Goal: Transaction & Acquisition: Book appointment/travel/reservation

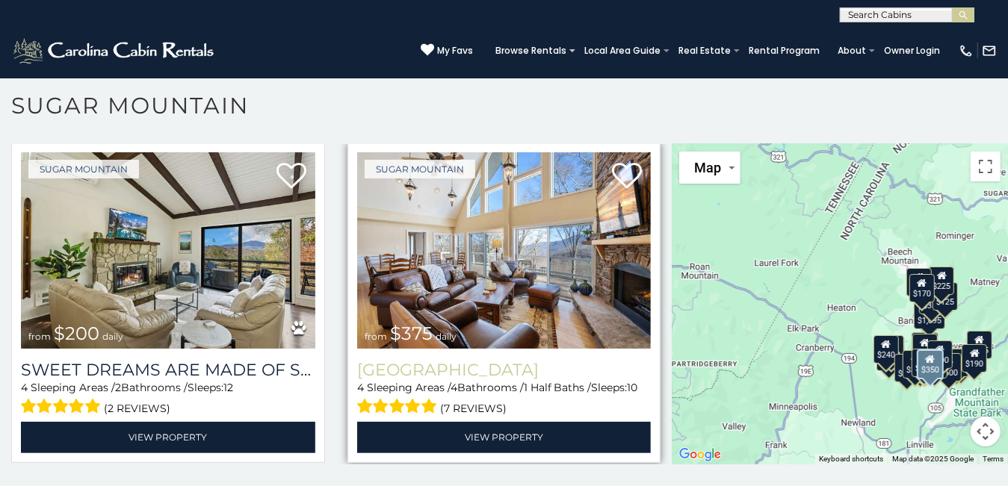
scroll to position [747, 0]
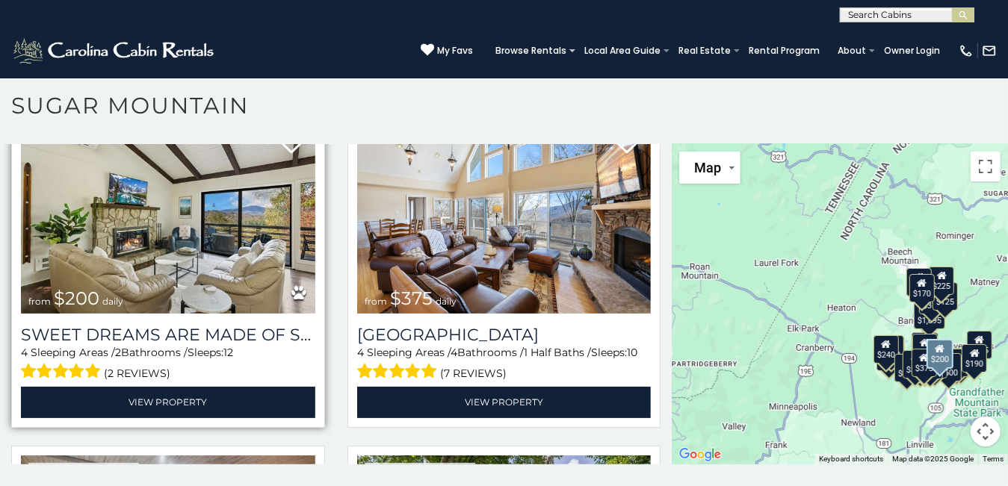
click at [216, 240] on img at bounding box center [168, 215] width 294 height 197
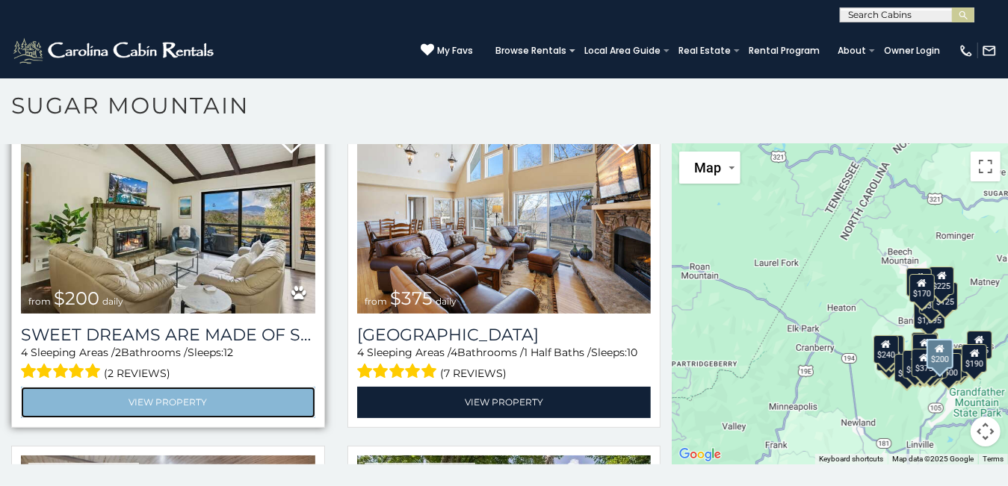
click at [173, 394] on link "View Property" at bounding box center [168, 402] width 294 height 31
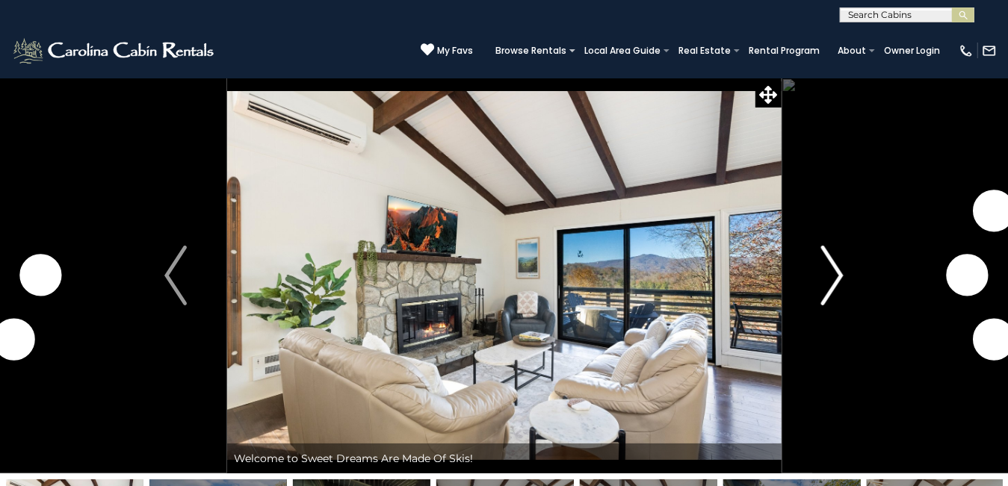
click at [836, 271] on img "Next" at bounding box center [832, 276] width 22 height 60
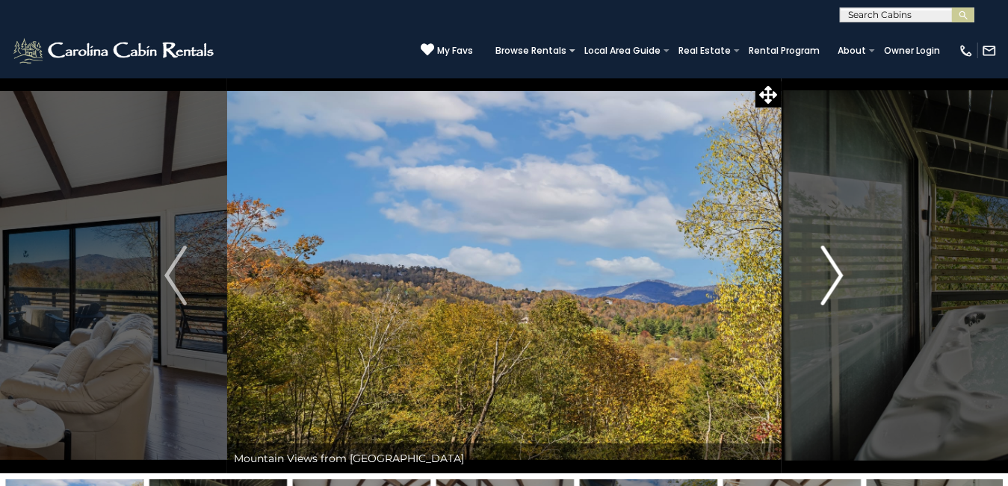
click at [839, 275] on img "Next" at bounding box center [832, 276] width 22 height 60
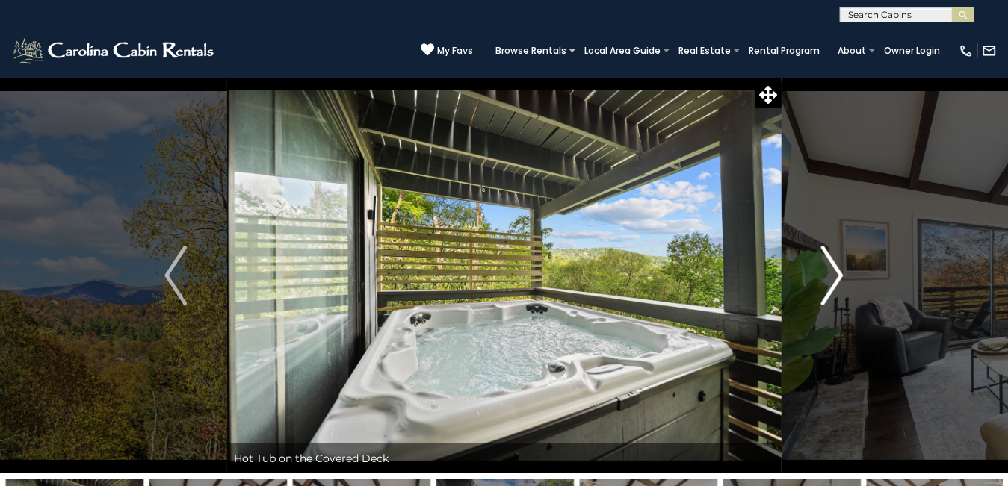
click at [838, 273] on img "Next" at bounding box center [832, 276] width 22 height 60
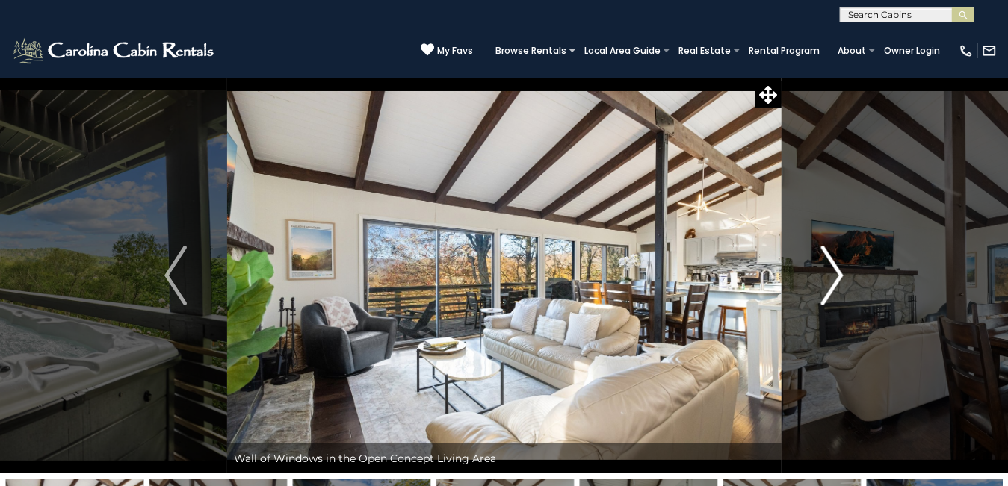
click at [838, 273] on img "Next" at bounding box center [832, 276] width 22 height 60
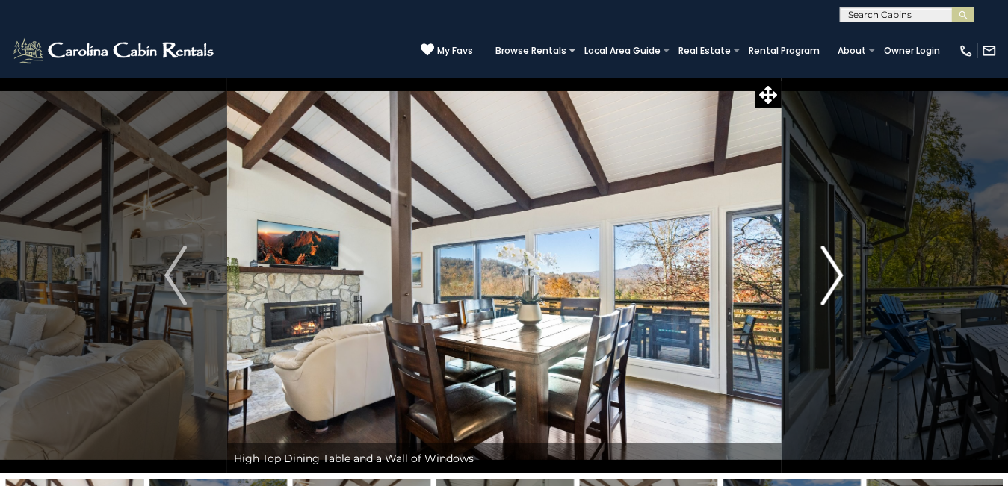
click at [837, 271] on img "Next" at bounding box center [832, 276] width 22 height 60
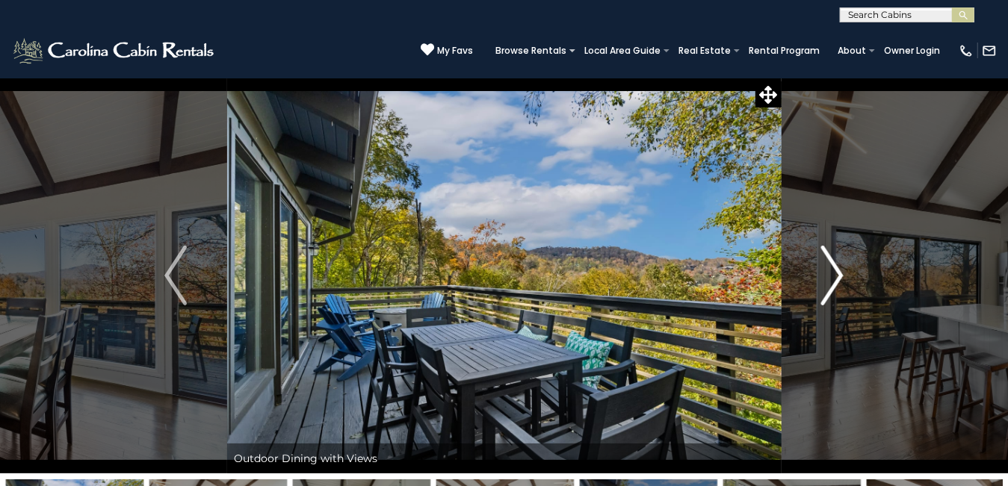
click at [837, 271] on img "Next" at bounding box center [832, 276] width 22 height 60
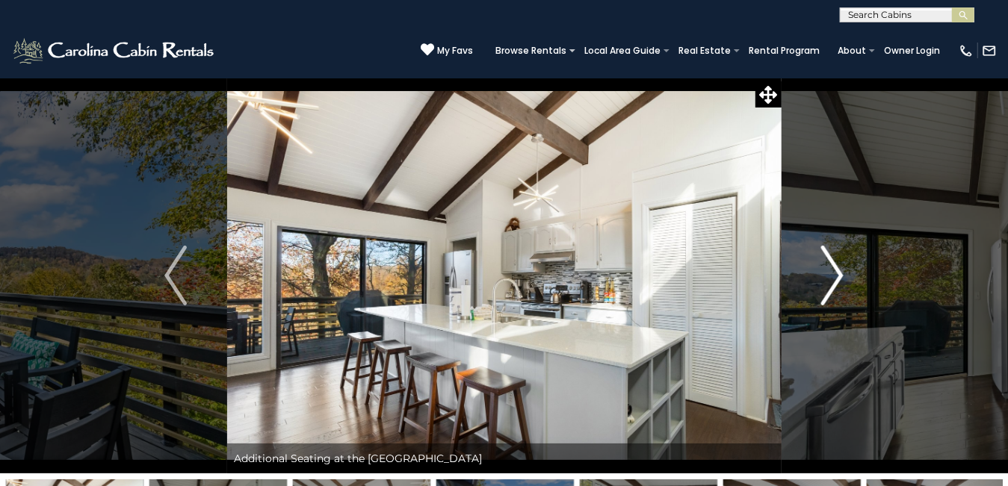
click at [837, 271] on img "Next" at bounding box center [832, 276] width 22 height 60
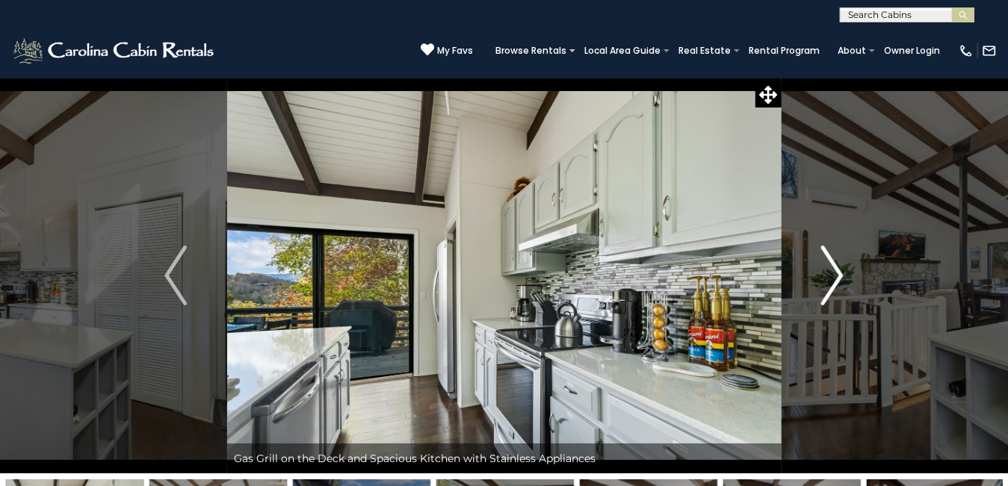
click at [837, 271] on img "Next" at bounding box center [832, 276] width 22 height 60
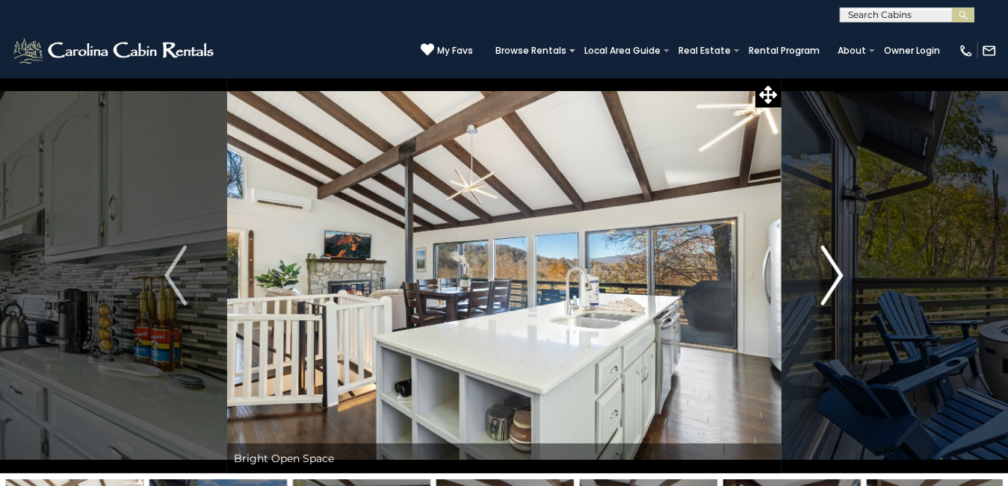
click at [835, 270] on img "Next" at bounding box center [832, 276] width 22 height 60
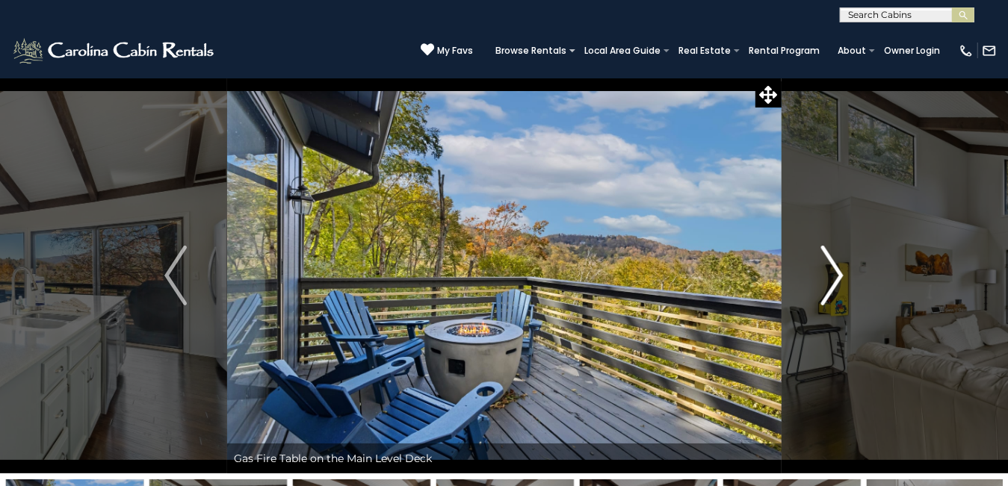
click at [834, 270] on img "Next" at bounding box center [832, 276] width 22 height 60
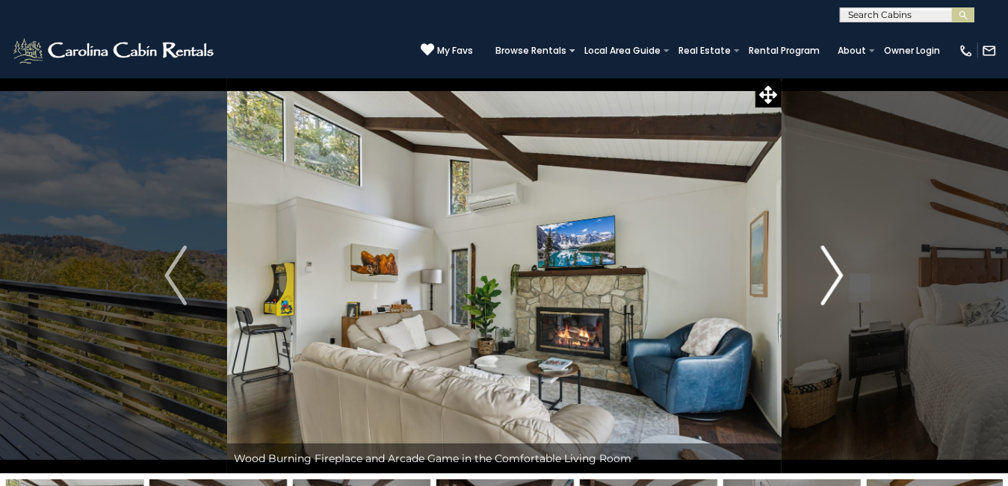
click at [834, 270] on img "Next" at bounding box center [832, 276] width 22 height 60
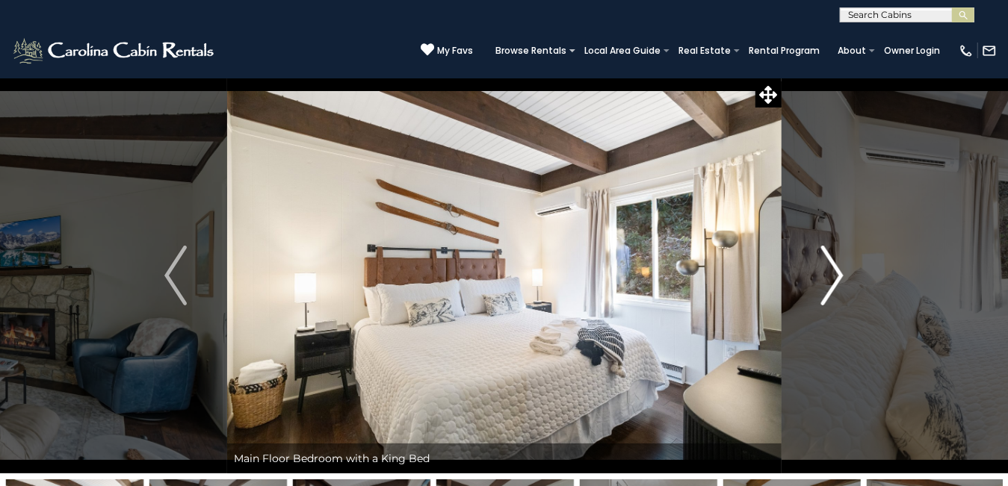
click at [833, 270] on img "Next" at bounding box center [832, 276] width 22 height 60
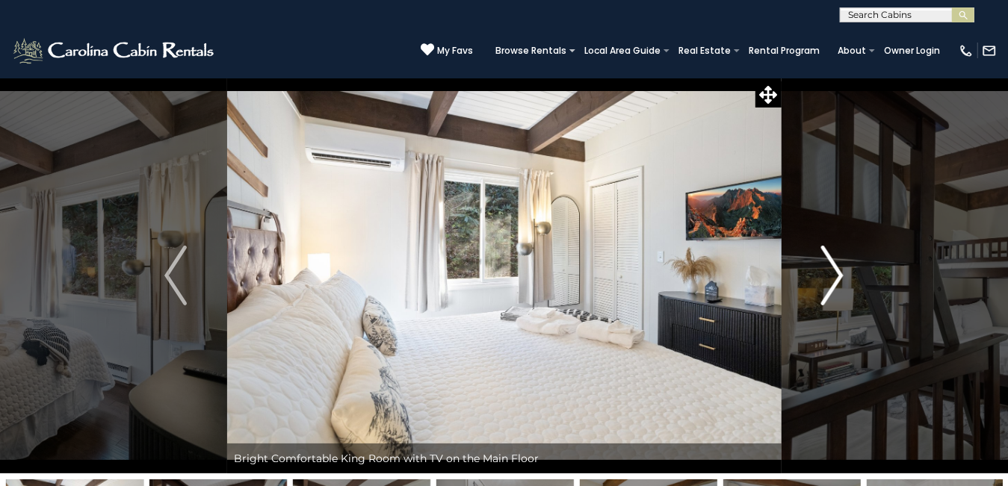
click at [833, 270] on img "Next" at bounding box center [832, 276] width 22 height 60
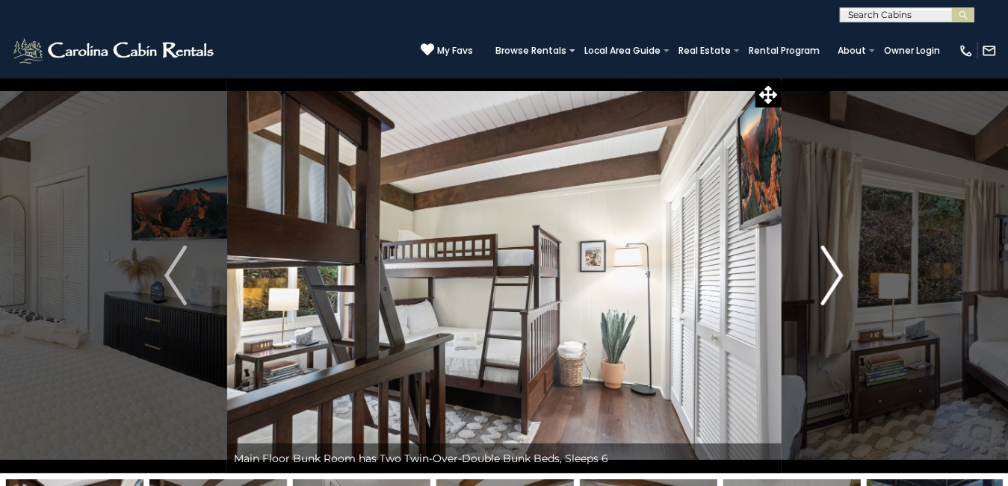
click at [833, 270] on img "Next" at bounding box center [832, 276] width 22 height 60
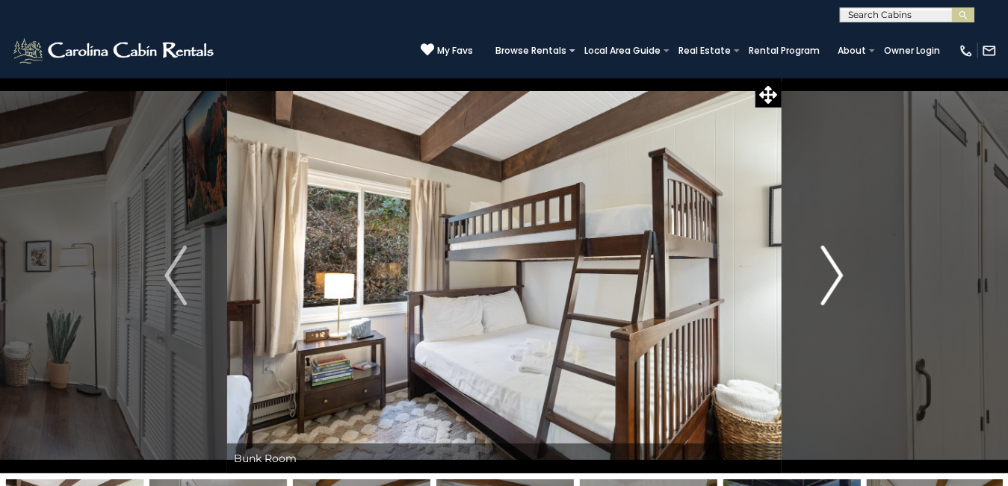
click at [833, 270] on img "Next" at bounding box center [832, 276] width 22 height 60
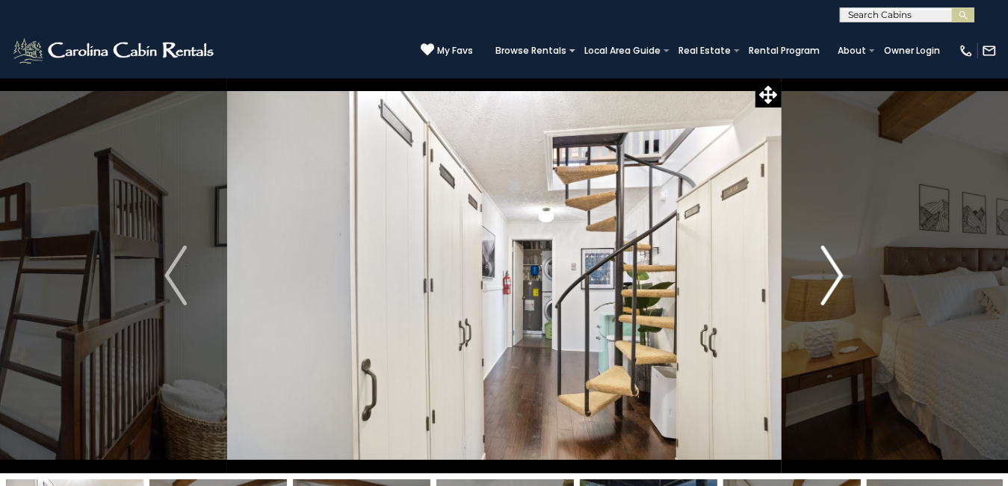
click at [832, 269] on img "Next" at bounding box center [832, 276] width 22 height 60
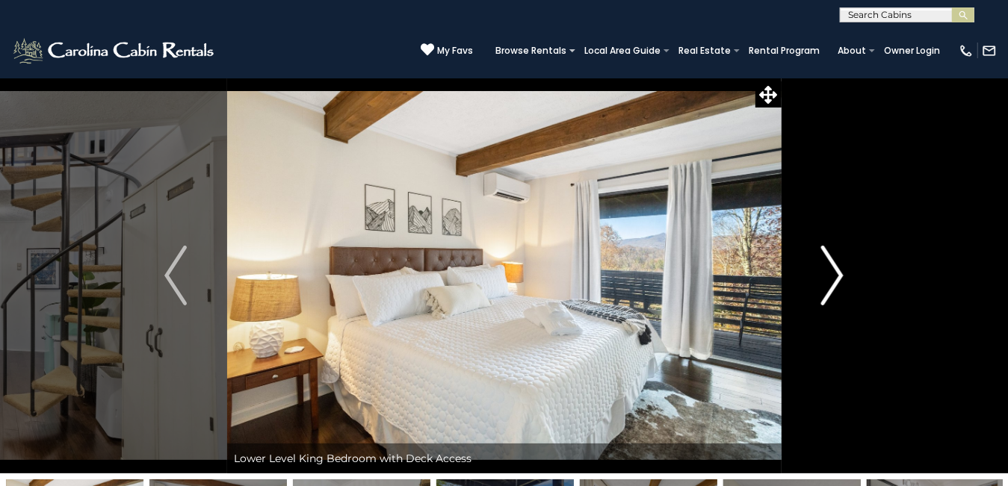
click at [832, 269] on img "Next" at bounding box center [832, 276] width 22 height 60
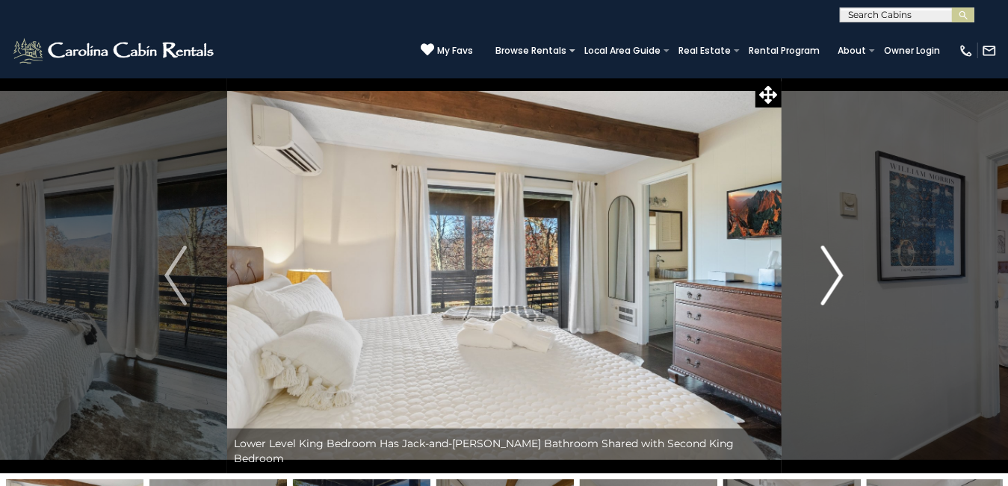
click at [832, 269] on img "Next" at bounding box center [832, 276] width 22 height 60
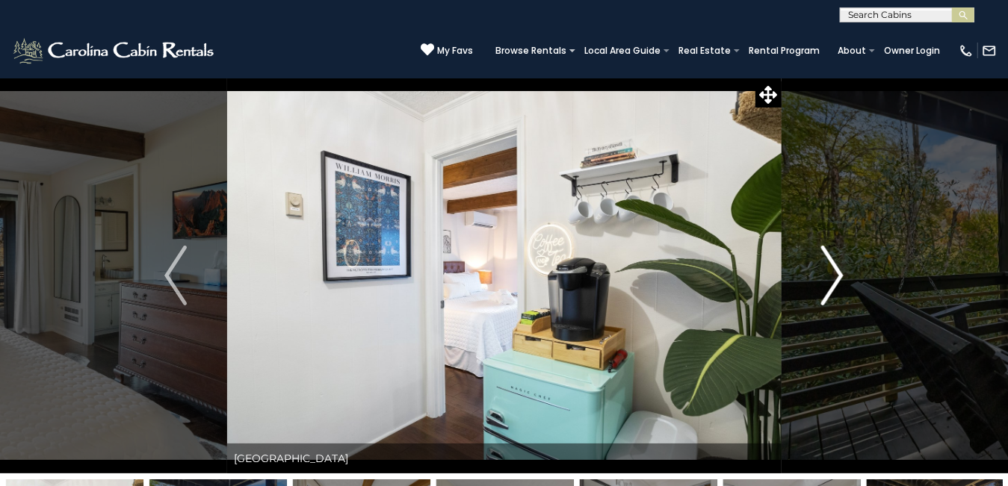
click at [832, 269] on img "Next" at bounding box center [832, 276] width 22 height 60
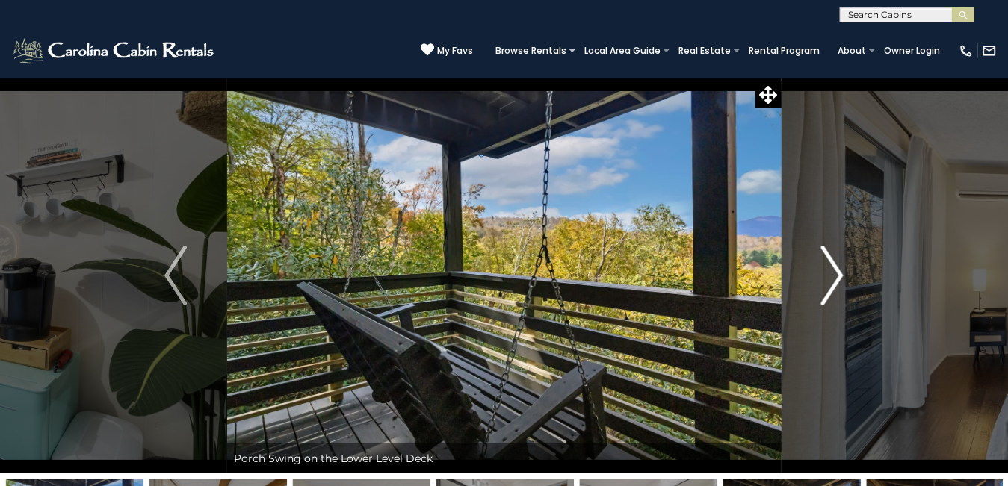
click at [837, 265] on img "Next" at bounding box center [832, 276] width 22 height 60
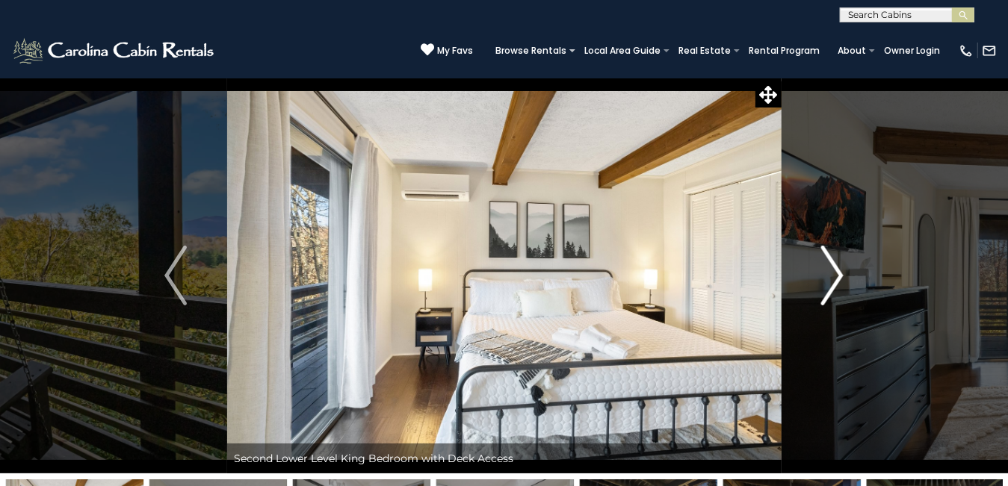
click at [843, 273] on img "Next" at bounding box center [832, 276] width 22 height 60
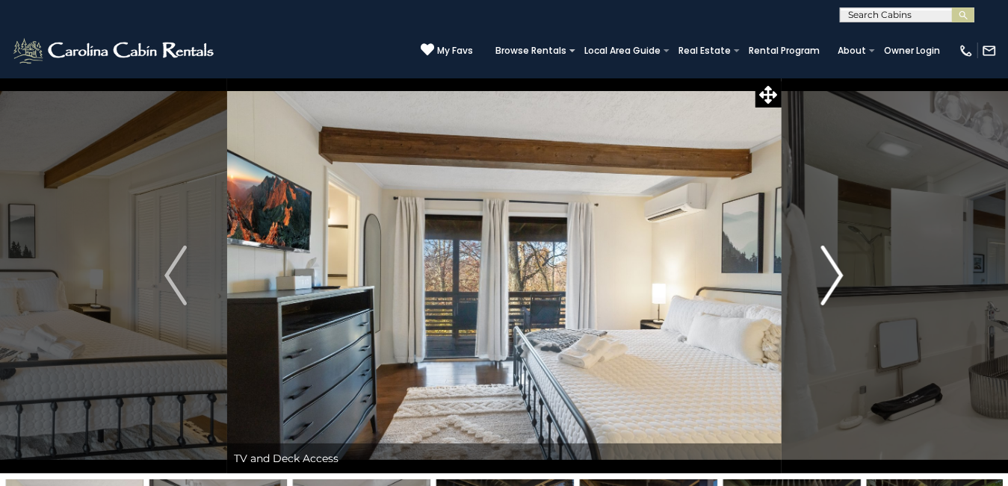
click at [841, 273] on img "Next" at bounding box center [832, 276] width 22 height 60
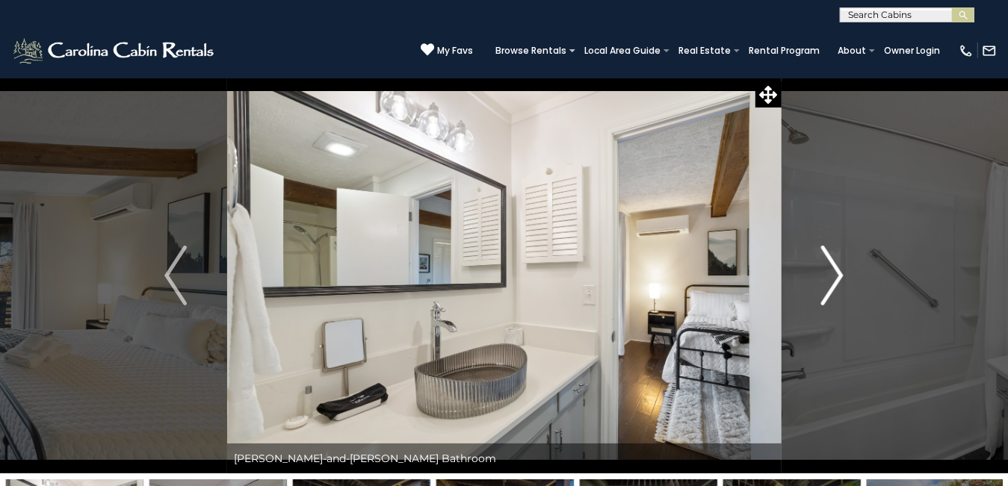
click at [841, 273] on img "Next" at bounding box center [832, 276] width 22 height 60
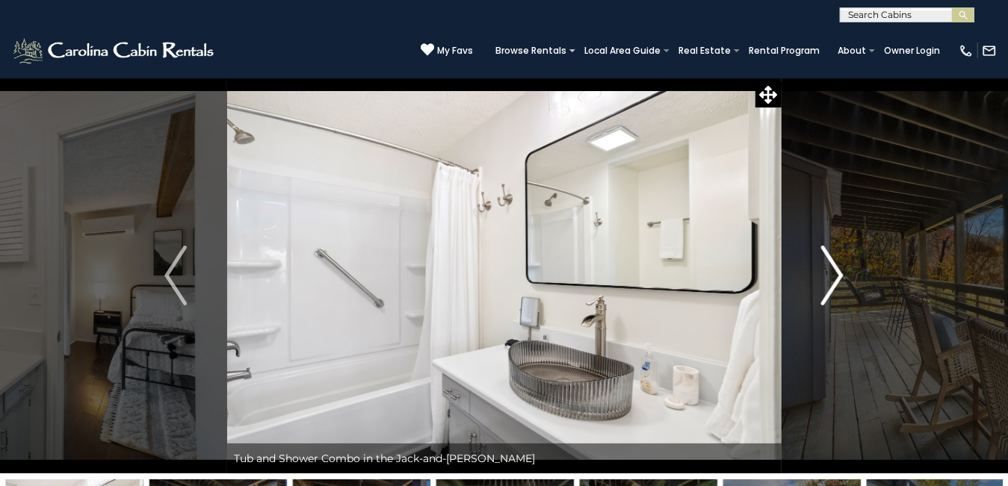
click at [841, 273] on img "Next" at bounding box center [832, 276] width 22 height 60
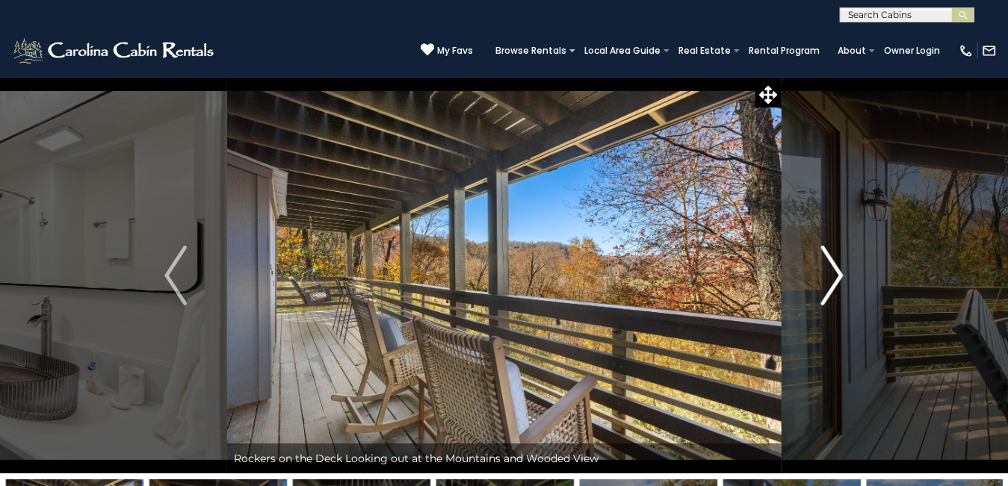
click at [841, 273] on img "Next" at bounding box center [832, 276] width 22 height 60
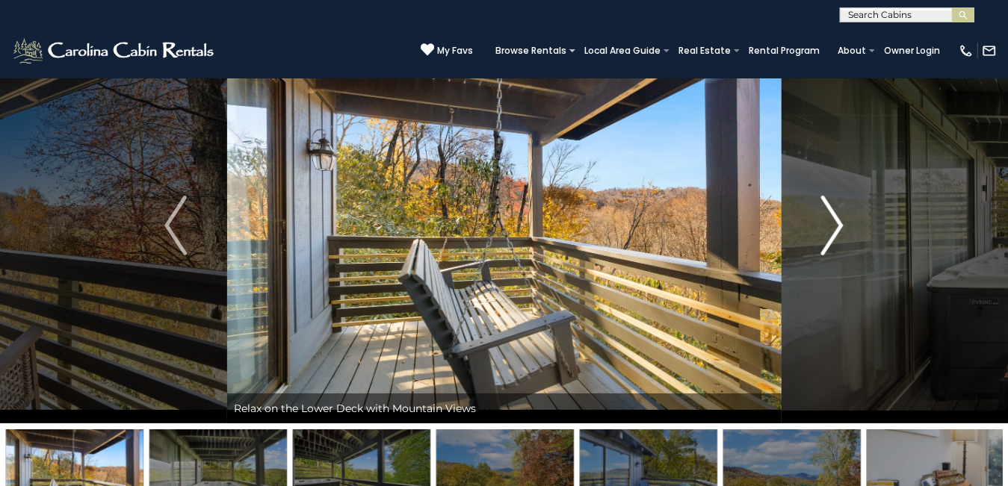
scroll to position [75, 0]
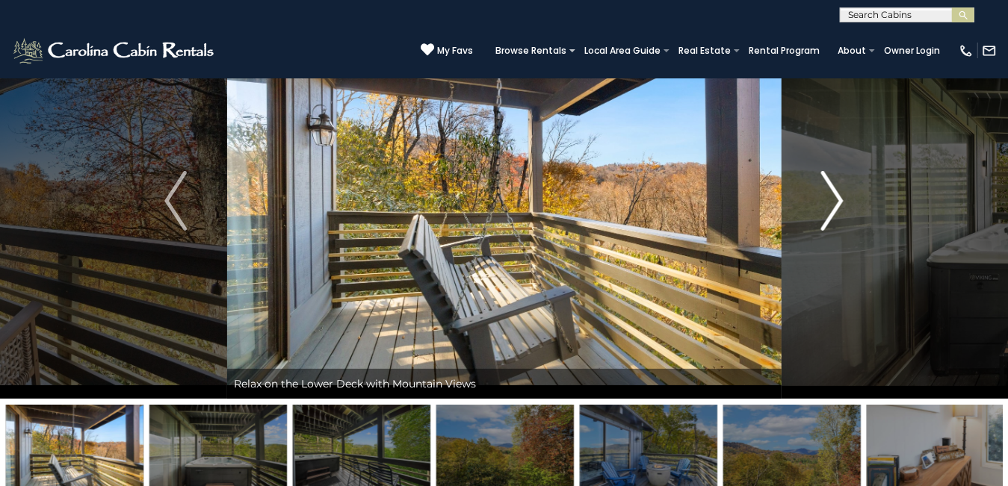
click at [837, 202] on img "Next" at bounding box center [832, 201] width 22 height 60
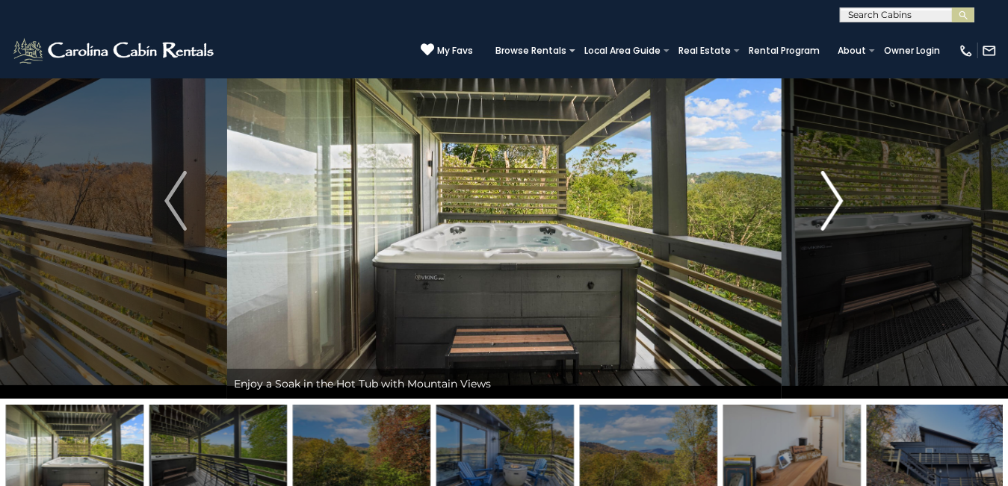
click at [837, 202] on img "Next" at bounding box center [832, 201] width 22 height 60
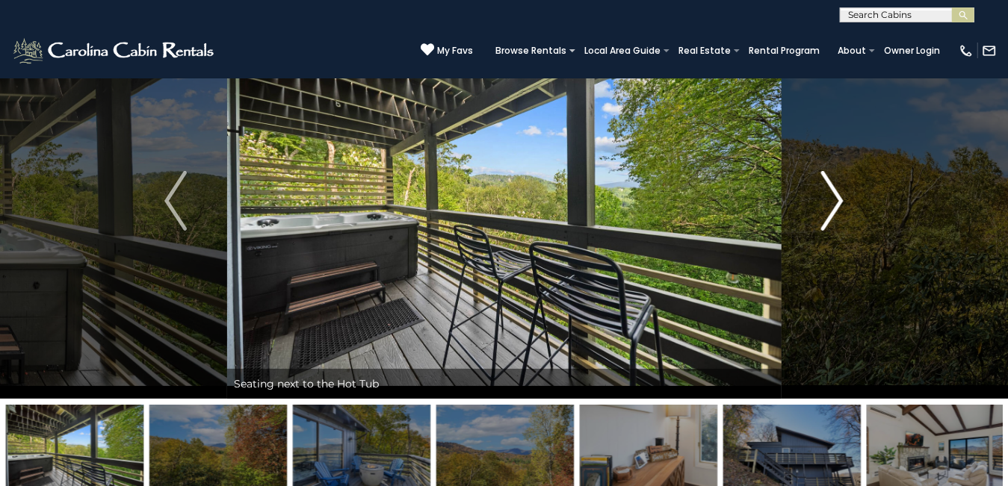
click at [837, 202] on img "Next" at bounding box center [832, 201] width 22 height 60
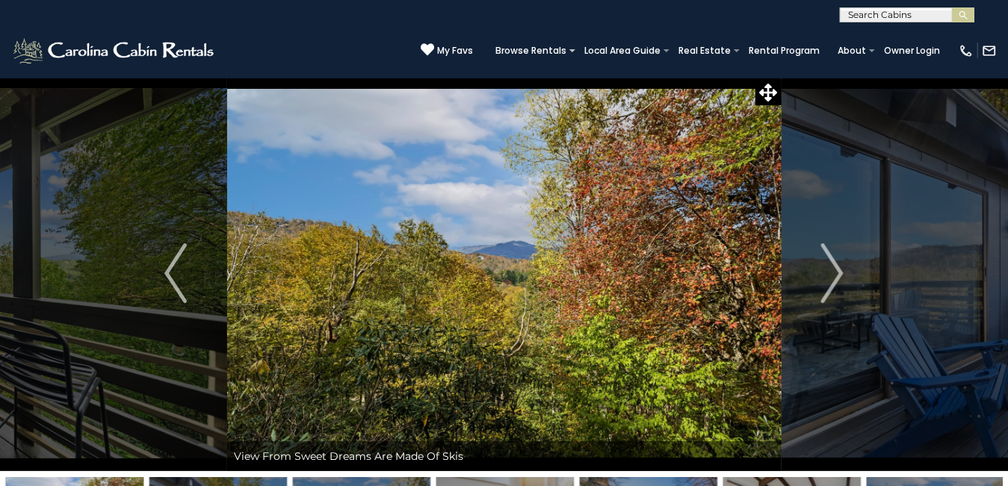
scroll to position [0, 0]
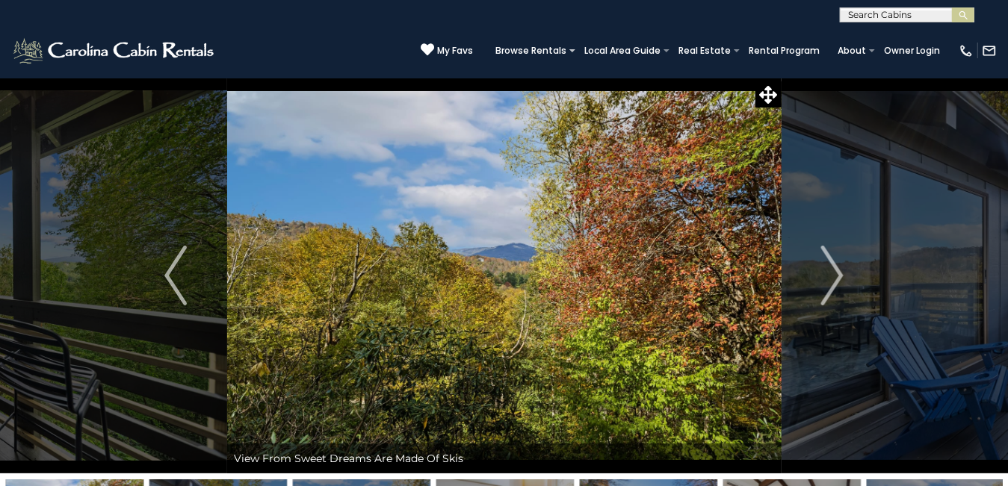
click at [511, 262] on img at bounding box center [504, 276] width 554 height 396
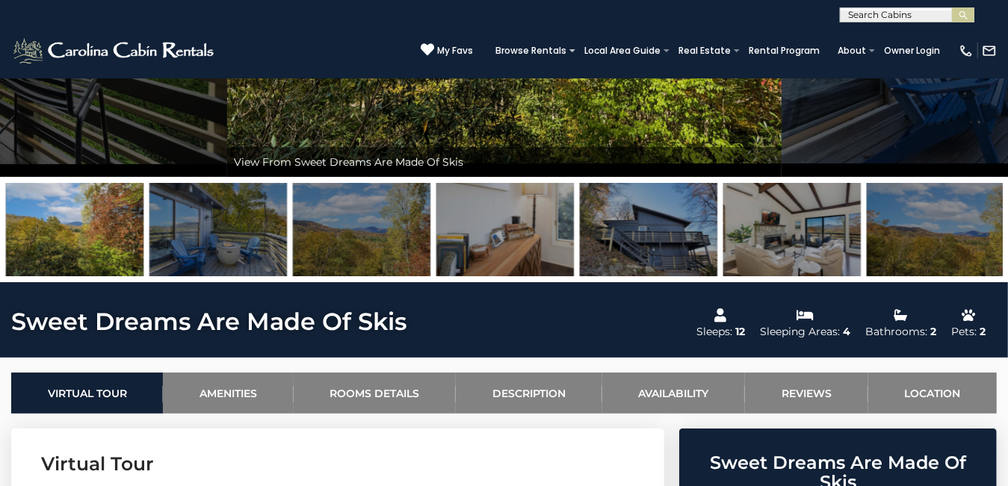
scroll to position [149, 0]
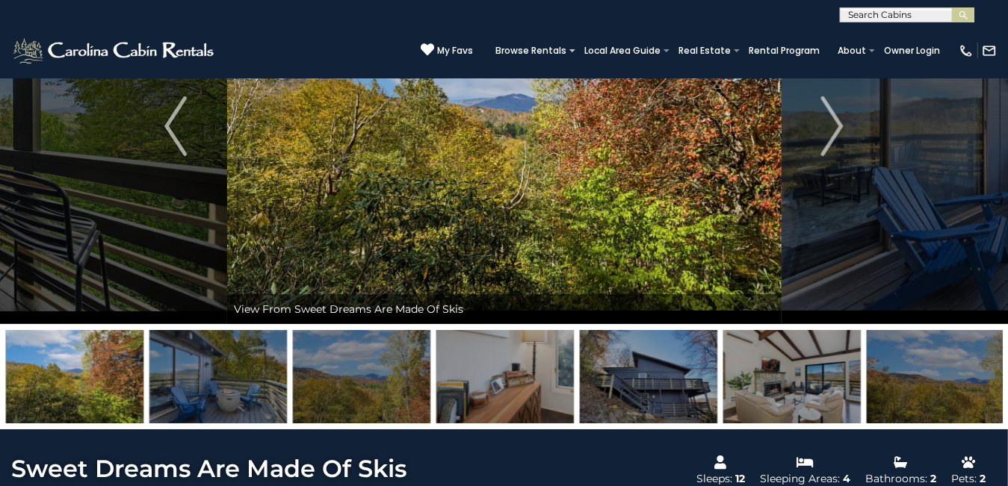
click at [241, 350] on img at bounding box center [217, 376] width 137 height 93
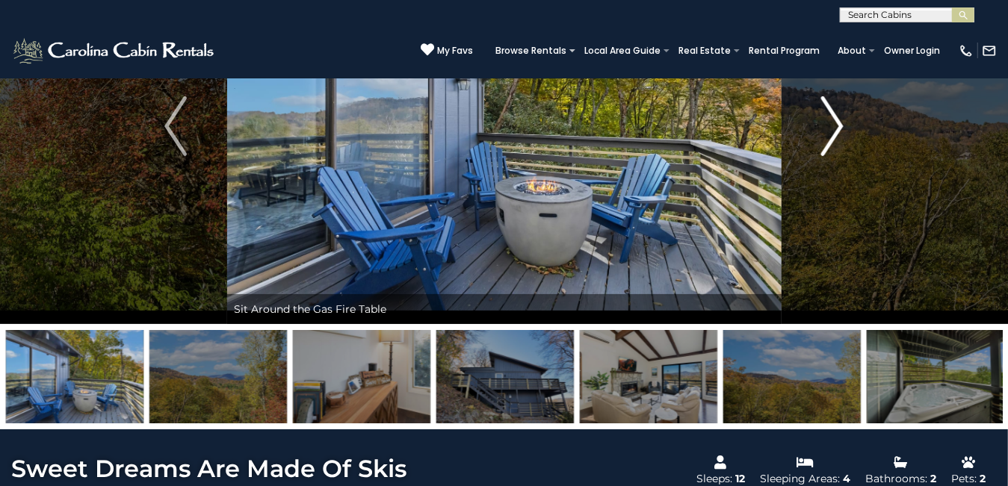
click at [829, 135] on img "Next" at bounding box center [832, 126] width 22 height 60
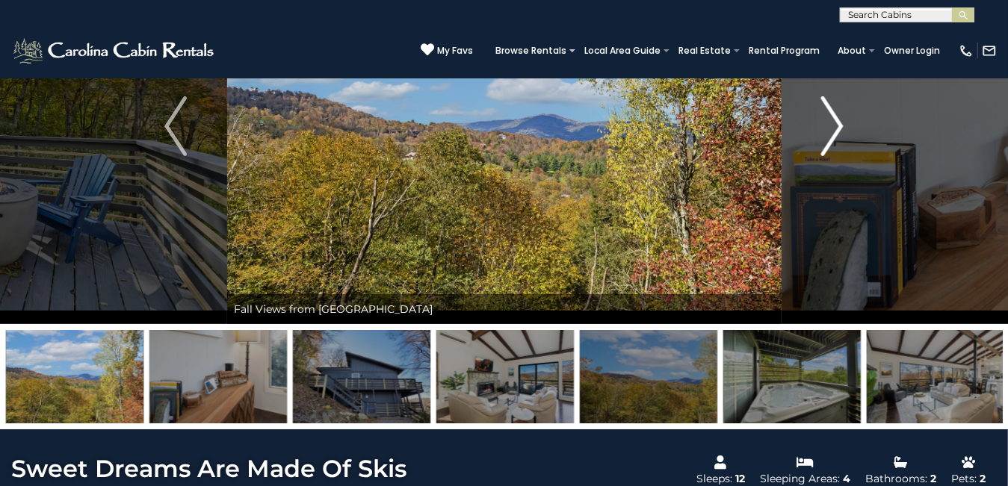
click at [830, 135] on img "Next" at bounding box center [832, 126] width 22 height 60
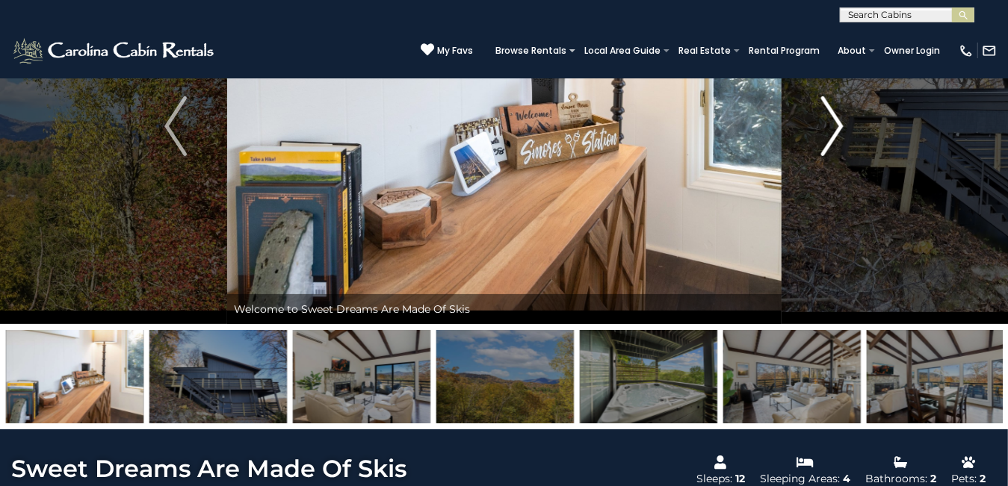
click at [830, 135] on img "Next" at bounding box center [832, 126] width 22 height 60
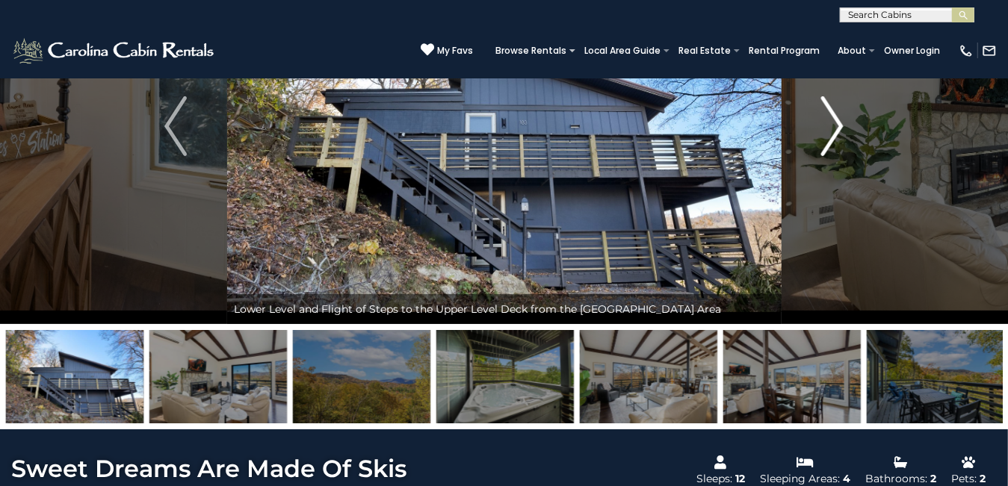
click at [830, 135] on img "Next" at bounding box center [832, 126] width 22 height 60
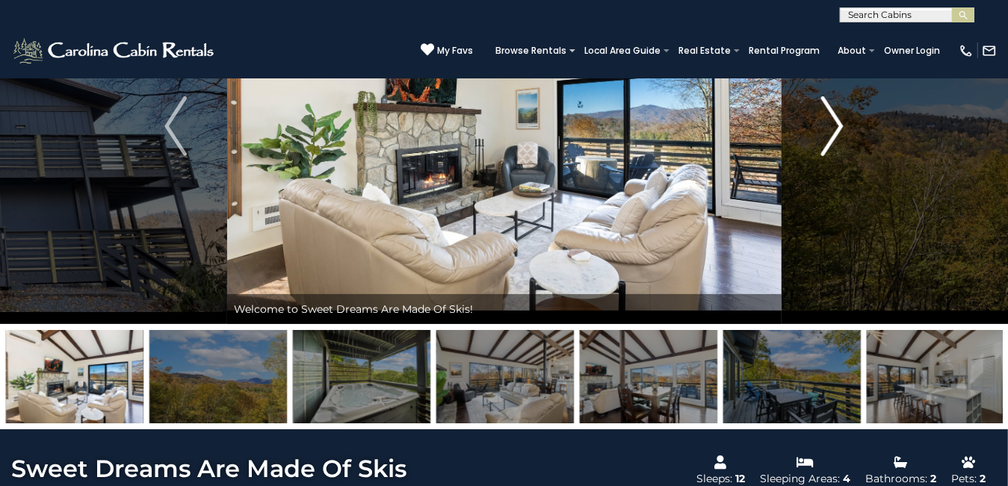
click at [830, 135] on img "Next" at bounding box center [832, 126] width 22 height 60
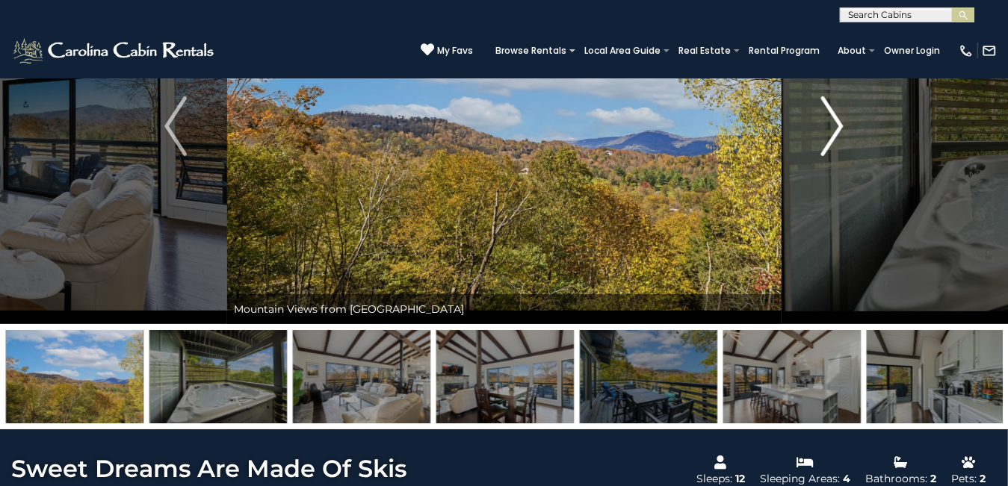
click at [830, 135] on img "Next" at bounding box center [832, 126] width 22 height 60
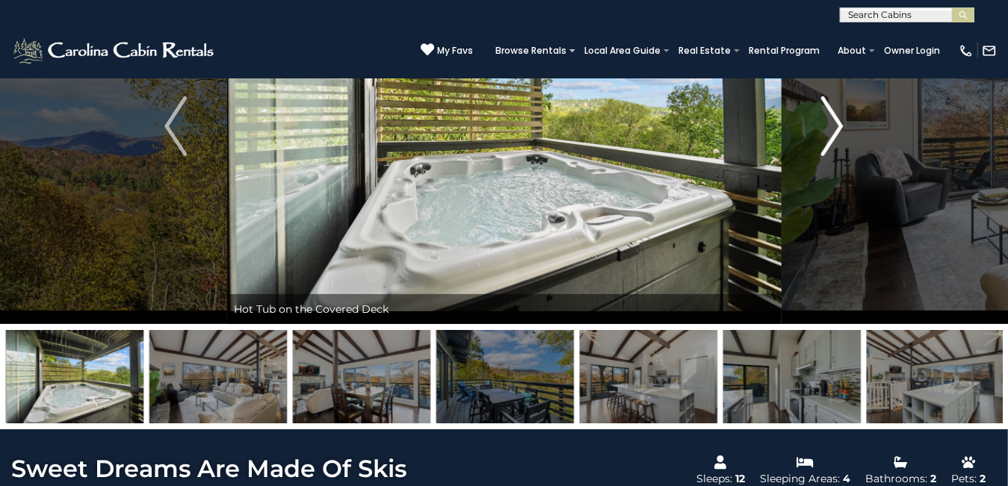
click at [827, 134] on img "Next" at bounding box center [832, 126] width 22 height 60
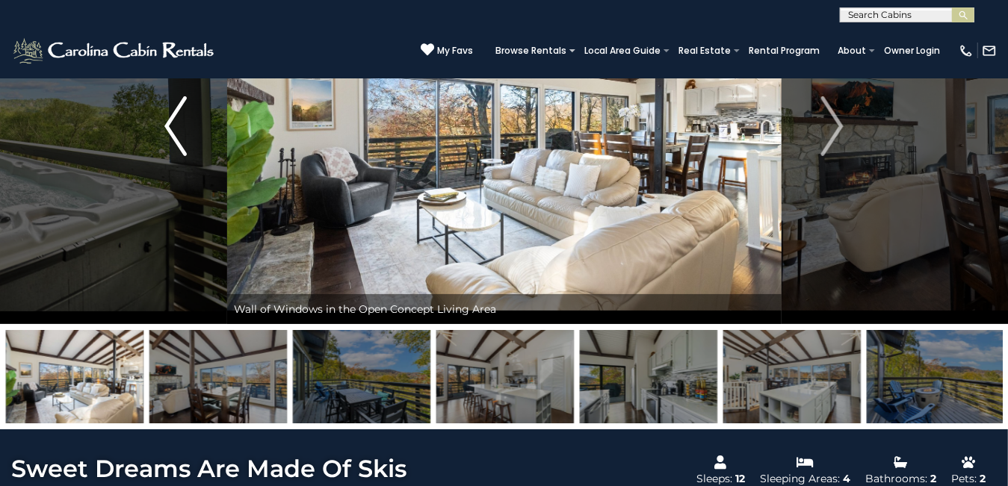
click at [183, 131] on img "Previous" at bounding box center [175, 126] width 22 height 60
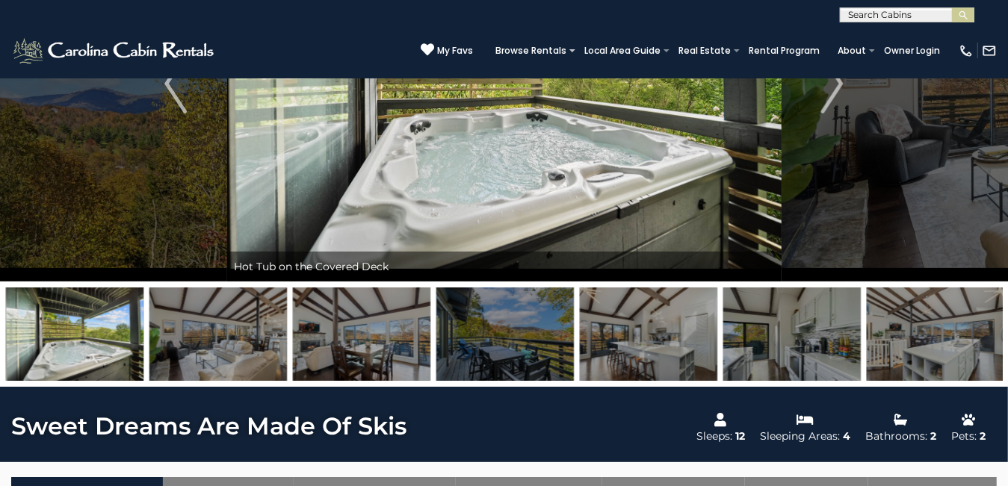
scroll to position [0, 0]
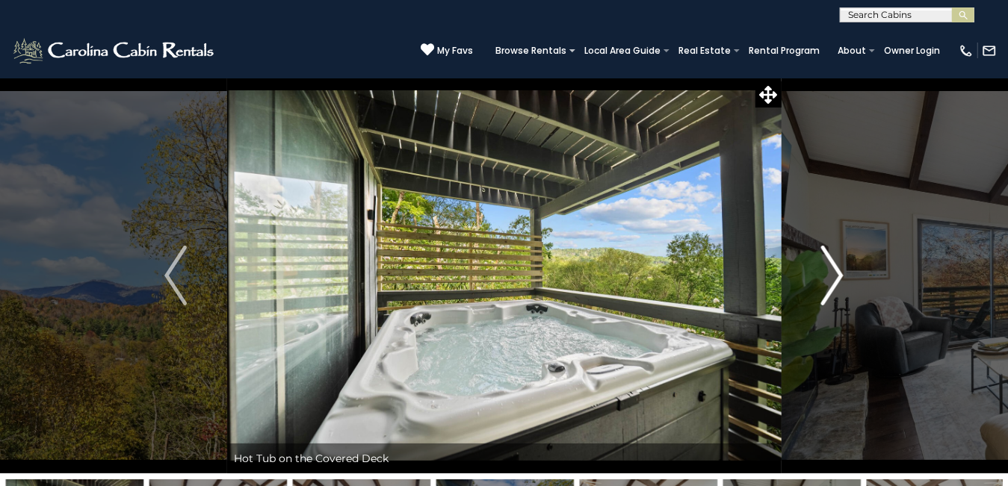
click at [837, 282] on img "Next" at bounding box center [832, 276] width 22 height 60
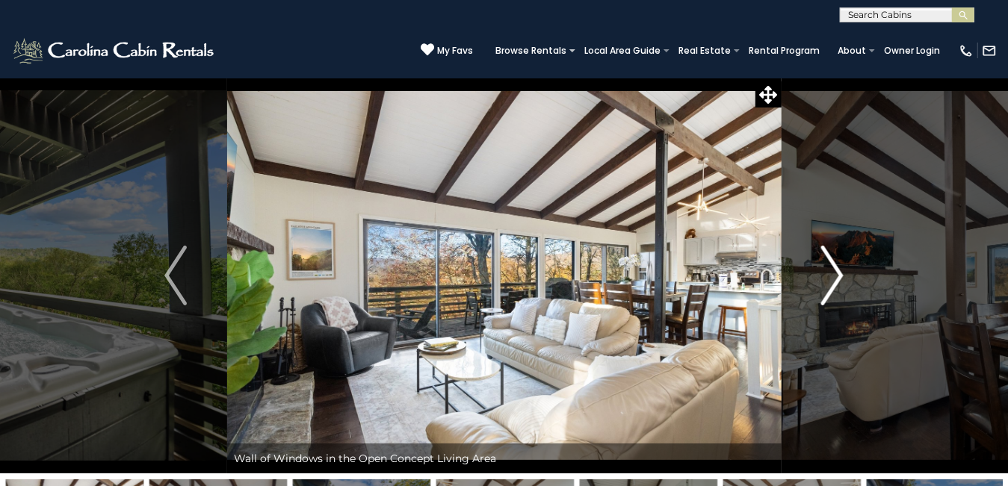
click at [837, 282] on img "Next" at bounding box center [832, 276] width 22 height 60
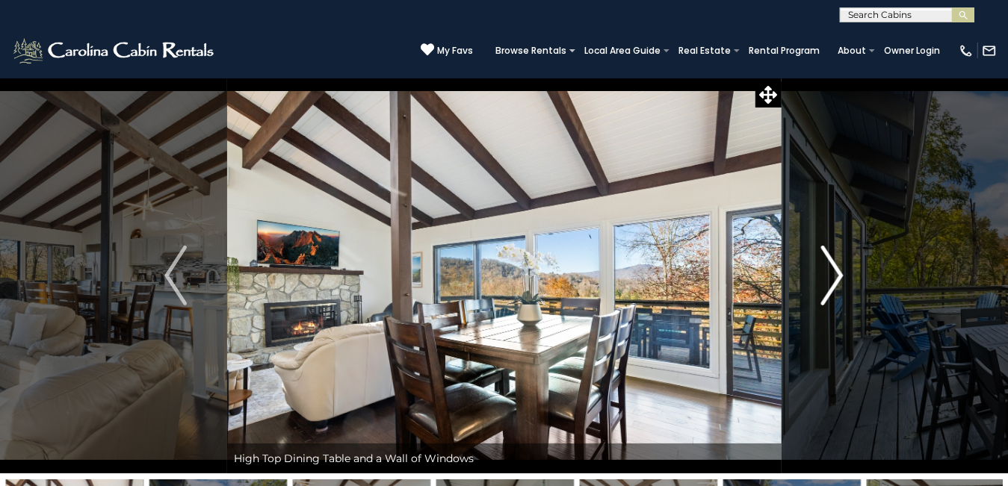
click at [837, 279] on img "Next" at bounding box center [832, 276] width 22 height 60
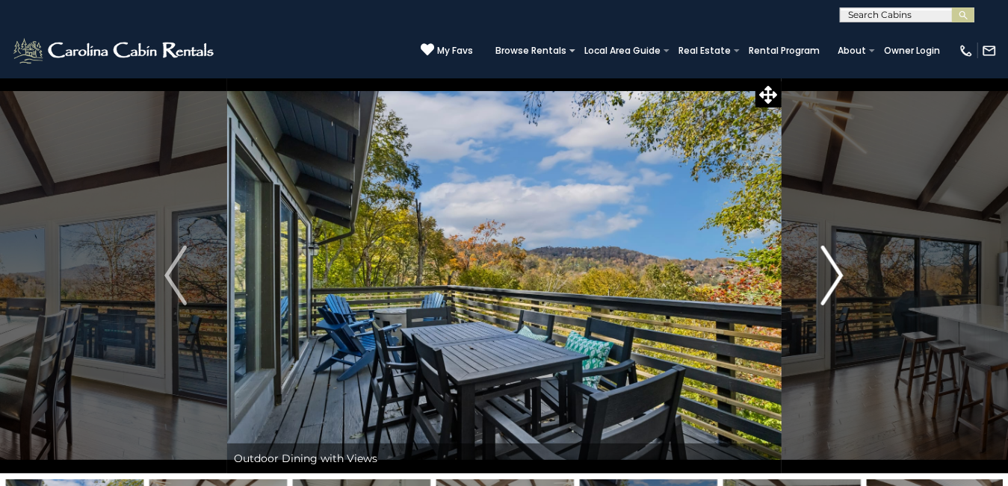
click at [837, 279] on img "Next" at bounding box center [832, 276] width 22 height 60
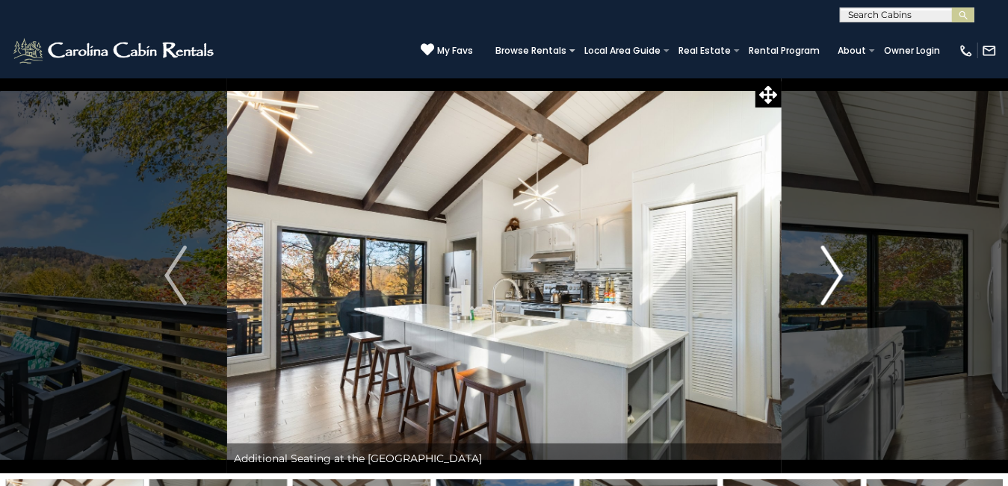
click at [839, 273] on img "Next" at bounding box center [832, 276] width 22 height 60
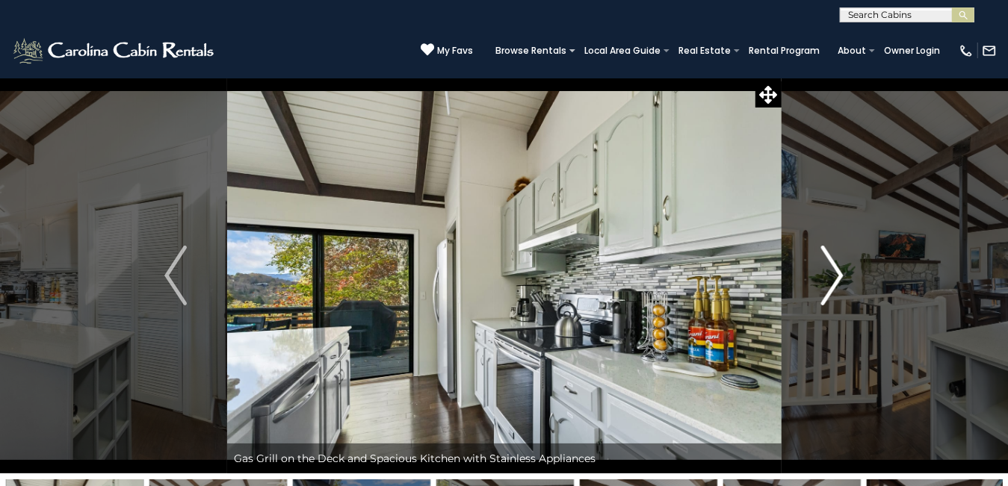
click at [839, 273] on img "Next" at bounding box center [832, 276] width 22 height 60
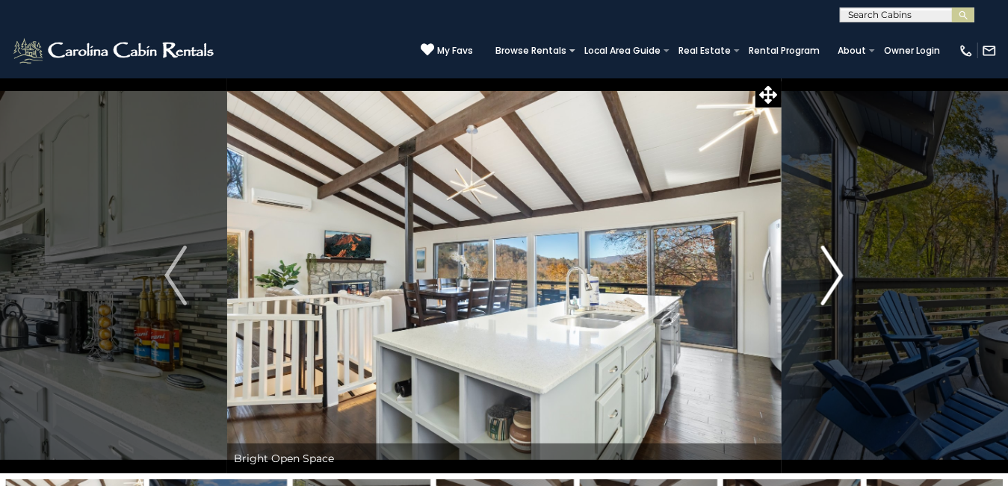
click at [838, 273] on img "Next" at bounding box center [832, 276] width 22 height 60
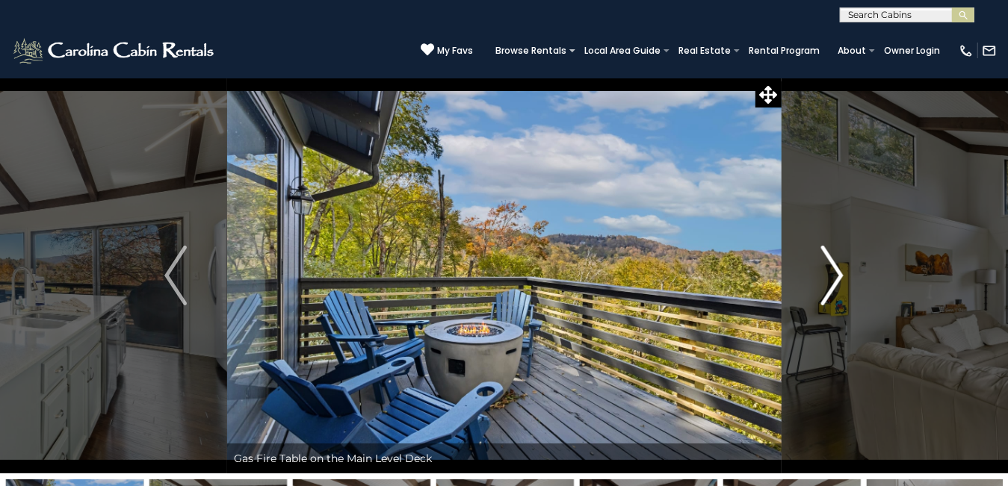
click at [838, 273] on img "Next" at bounding box center [832, 276] width 22 height 60
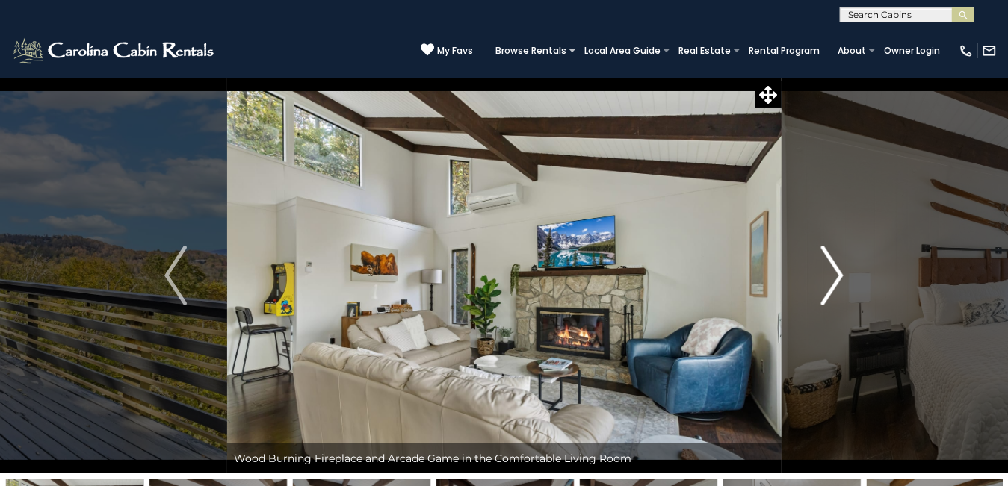
click at [838, 273] on img "Next" at bounding box center [832, 276] width 22 height 60
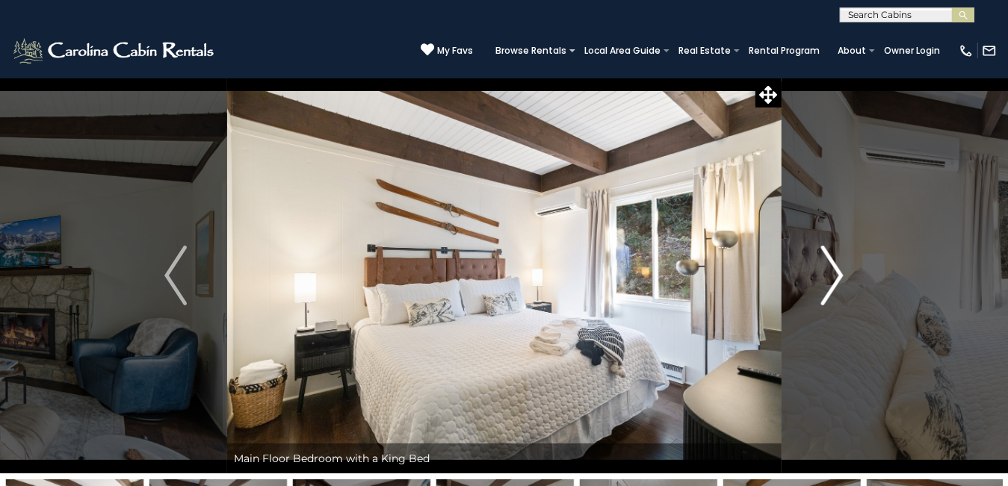
click at [838, 273] on img "Next" at bounding box center [832, 276] width 22 height 60
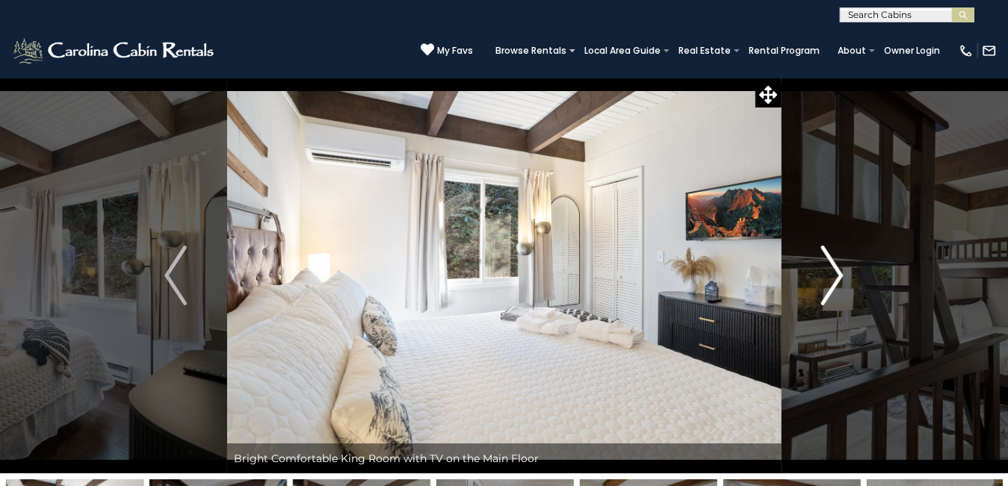
click at [839, 276] on img "Next" at bounding box center [832, 276] width 22 height 60
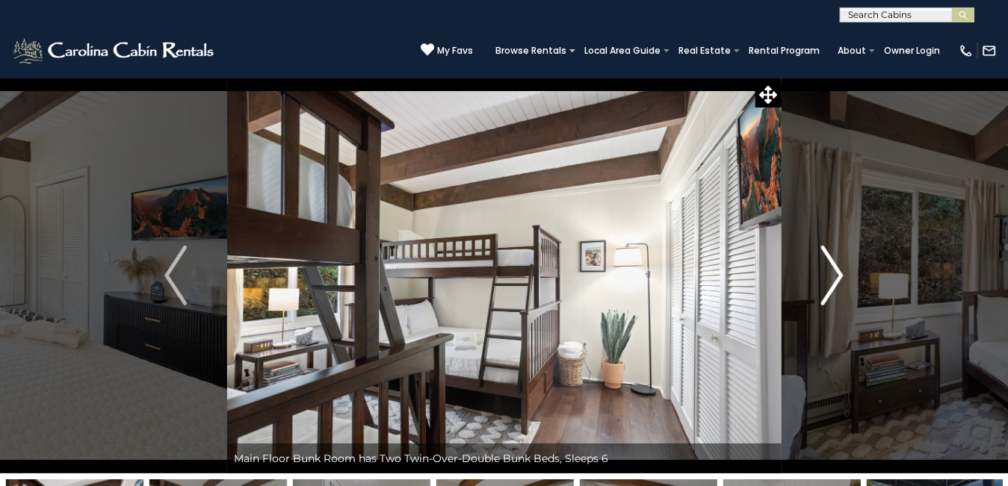
click at [831, 271] on img "Next" at bounding box center [832, 276] width 22 height 60
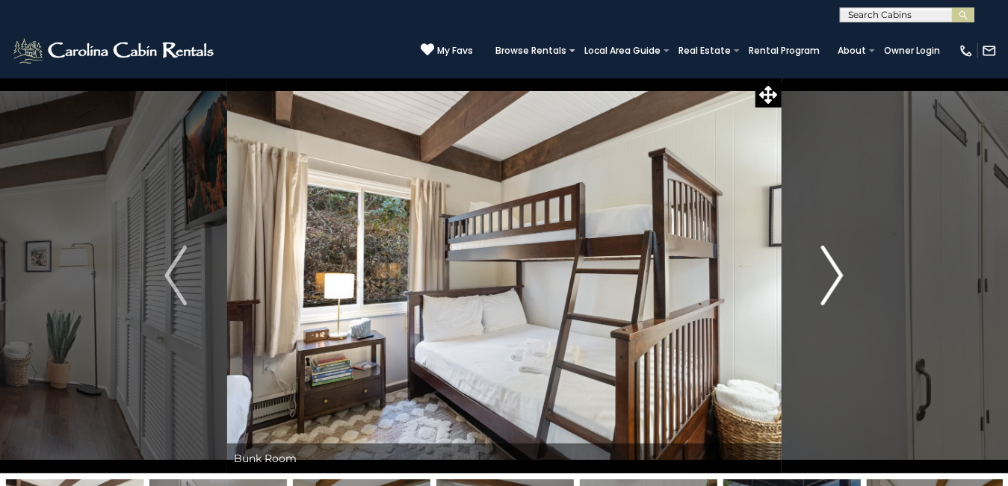
click at [839, 275] on img "Next" at bounding box center [832, 276] width 22 height 60
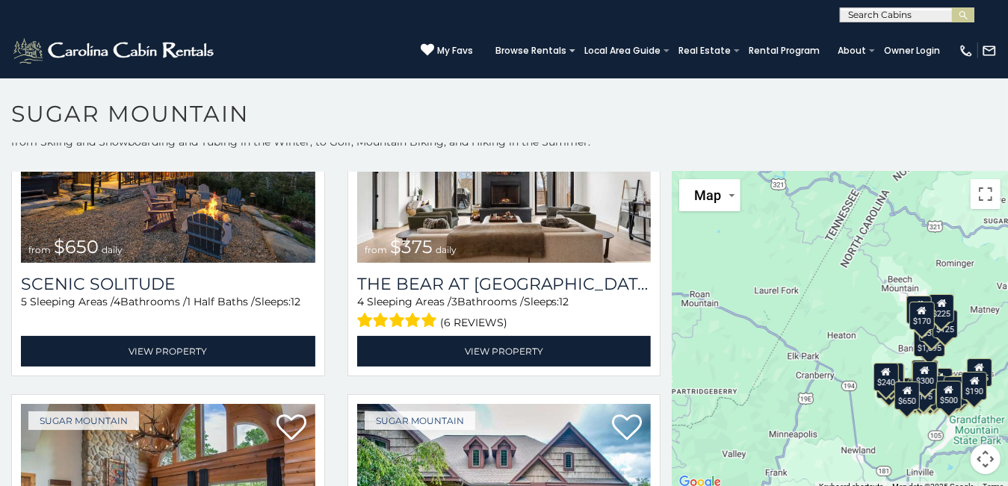
scroll to position [43, 0]
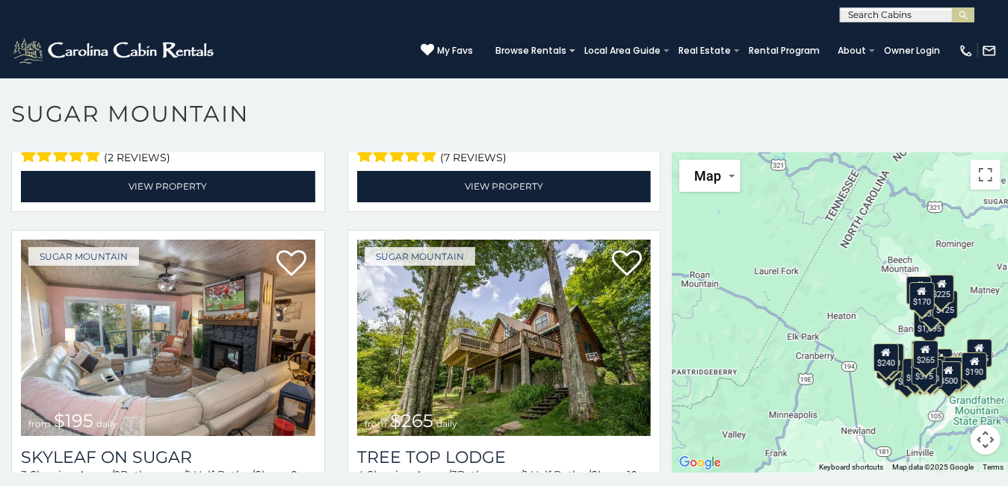
scroll to position [1120, 0]
